Goal: Information Seeking & Learning: Check status

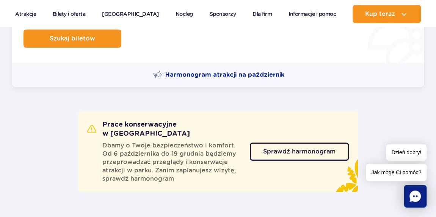
scroll to position [310, 0]
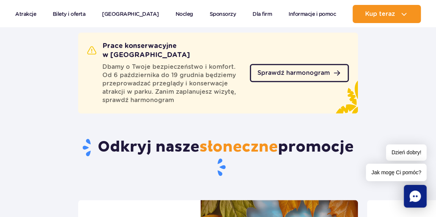
click at [292, 71] on span "Sprawdź harmonogram" at bounding box center [293, 73] width 72 height 6
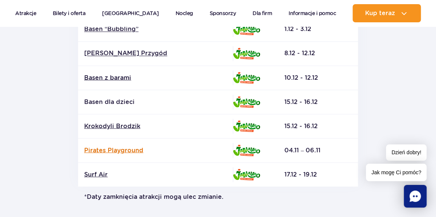
scroll to position [654, 0]
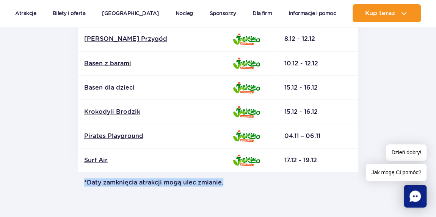
drag, startPoint x: 110, startPoint y: 190, endPoint x: 233, endPoint y: 192, distance: 123.5
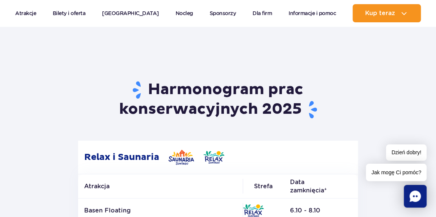
scroll to position [0, 0]
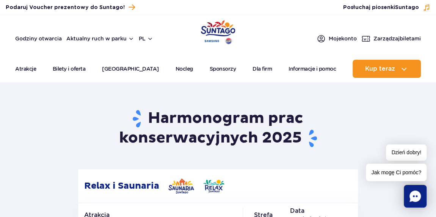
click at [205, 35] on img "Park of Poland" at bounding box center [218, 32] width 34 height 24
